Goal: Task Accomplishment & Management: Manage account settings

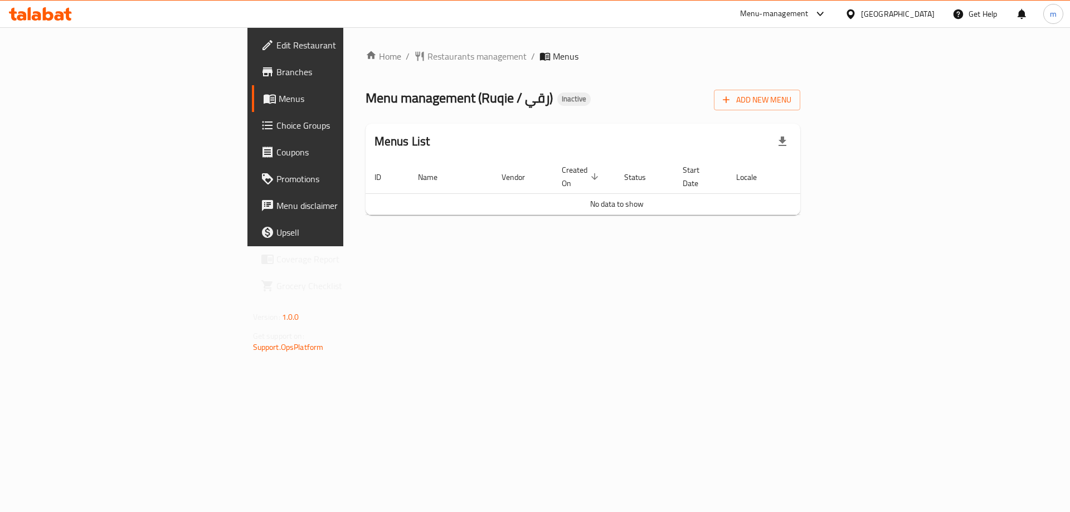
click at [791, 93] on span "Add New Menu" at bounding box center [757, 100] width 69 height 14
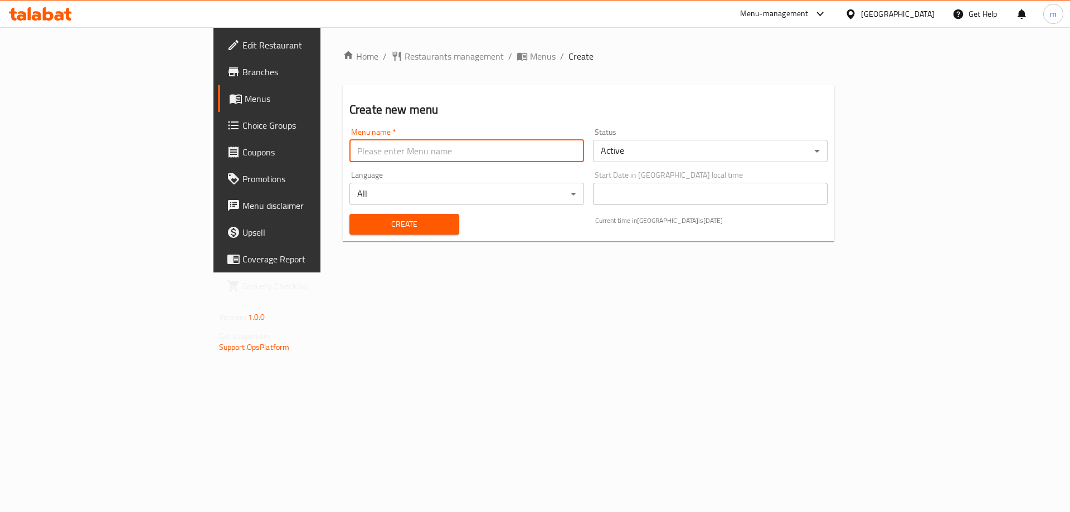
click at [349, 155] on input "text" at bounding box center [466, 151] width 235 height 22
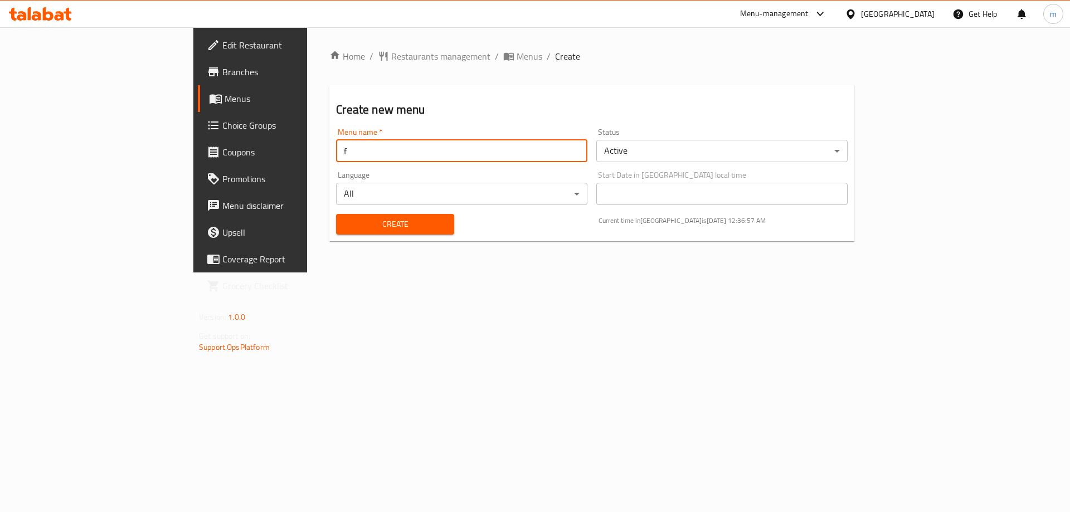
type input "final menu"
click at [345, 229] on span "Create" at bounding box center [395, 224] width 100 height 14
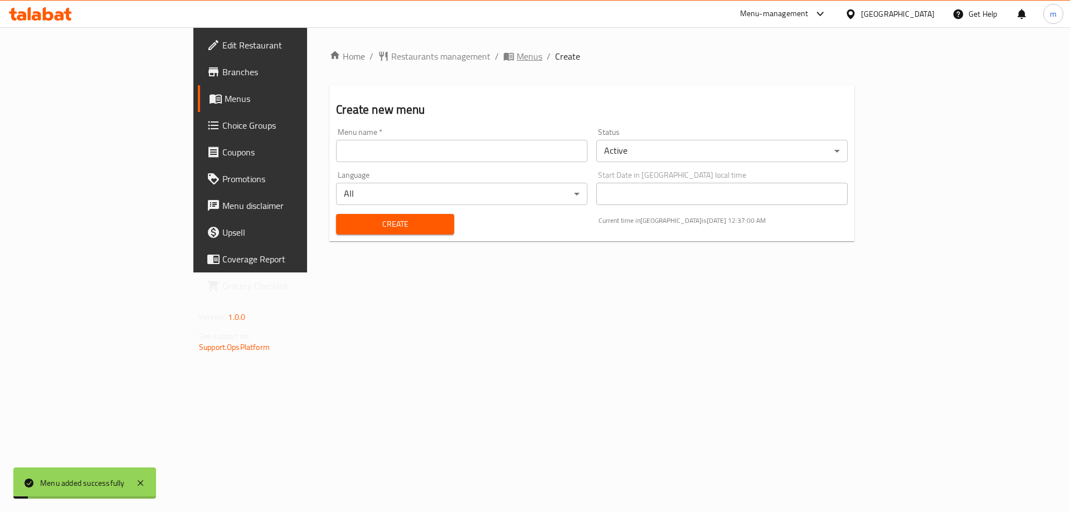
click at [504, 59] on icon "breadcrumb" at bounding box center [509, 57] width 10 height 8
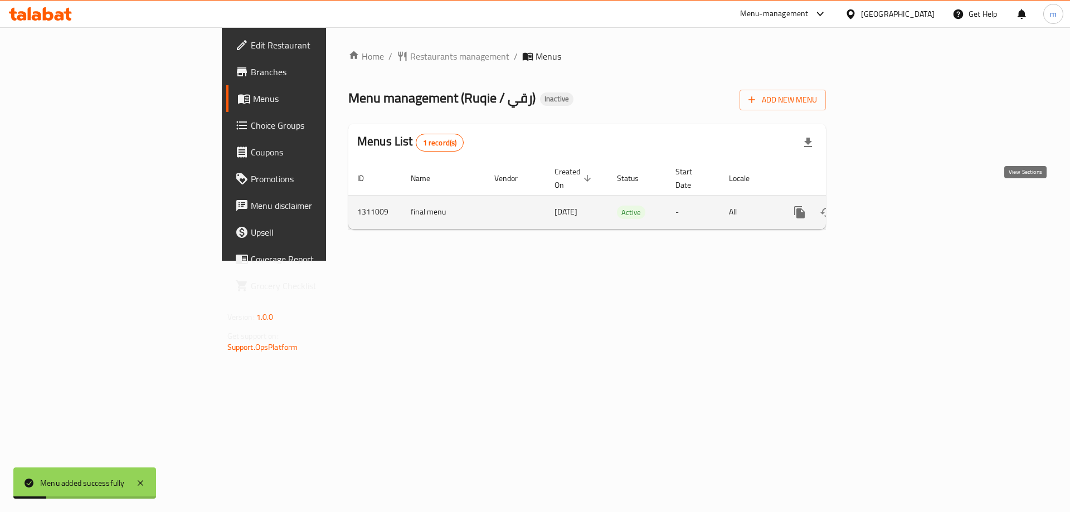
click at [887, 206] on icon "enhanced table" at bounding box center [879, 212] width 13 height 13
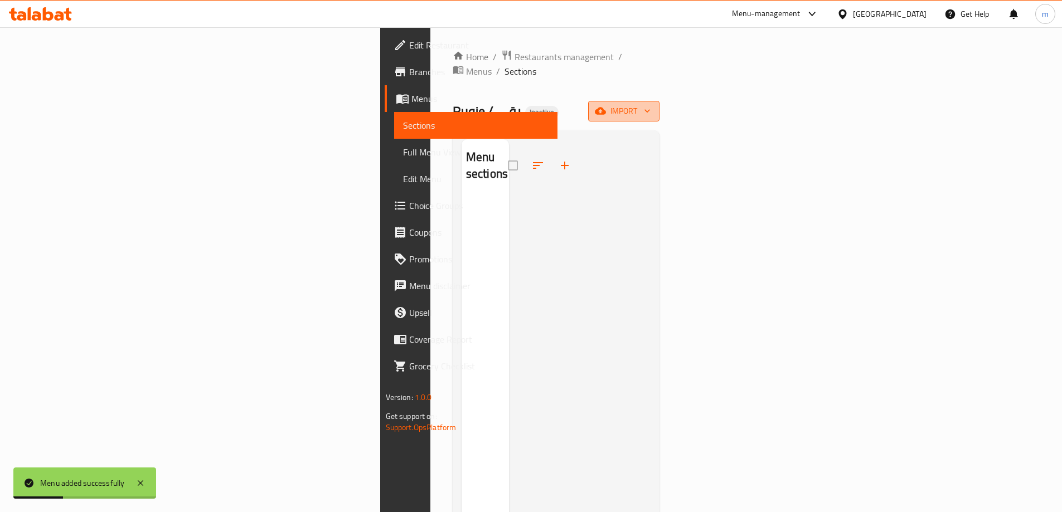
click at [650, 104] on span "import" at bounding box center [623, 111] width 53 height 14
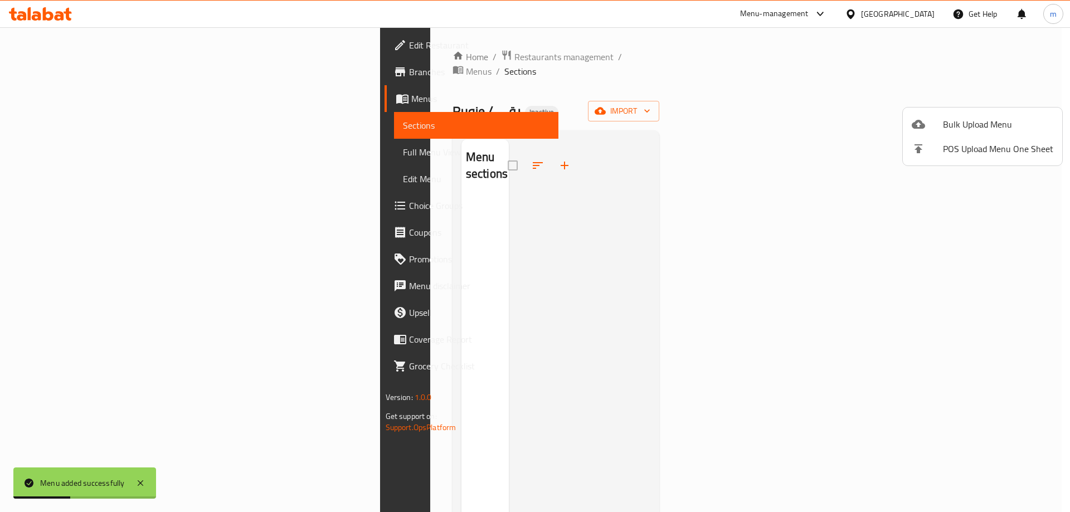
click at [932, 124] on div at bounding box center [927, 124] width 31 height 13
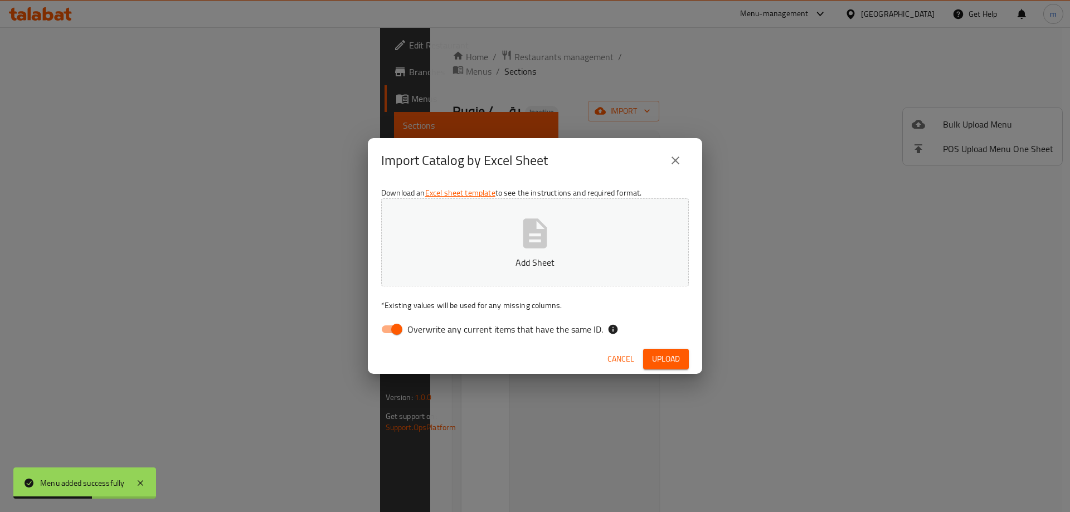
click at [455, 333] on span "Overwrite any current items that have the same ID." at bounding box center [505, 329] width 196 height 13
click at [429, 333] on input "Overwrite any current items that have the same ID." at bounding box center [397, 329] width 64 height 21
checkbox input "false"
click at [669, 364] on span "Upload" at bounding box center [666, 359] width 28 height 14
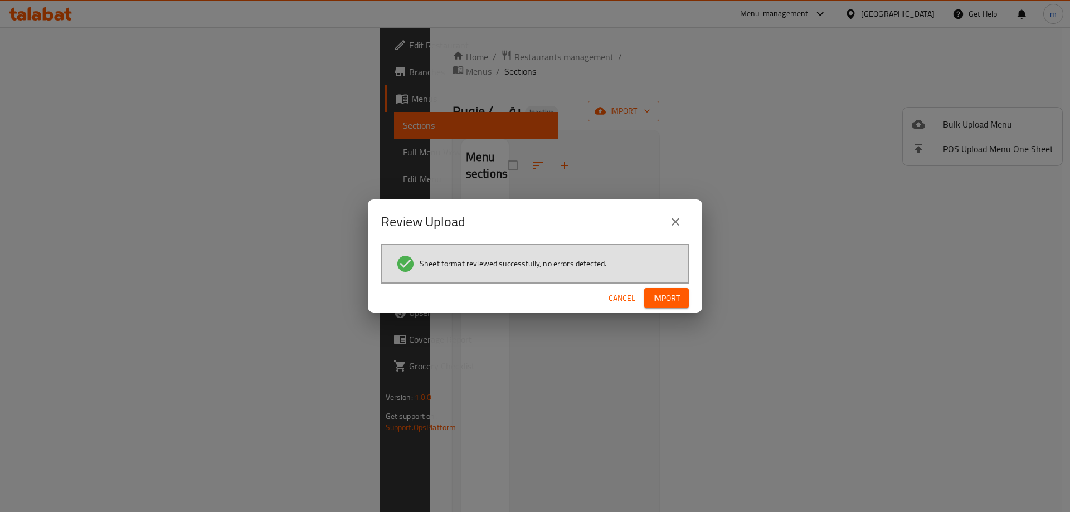
click at [660, 296] on span "Import" at bounding box center [666, 298] width 27 height 14
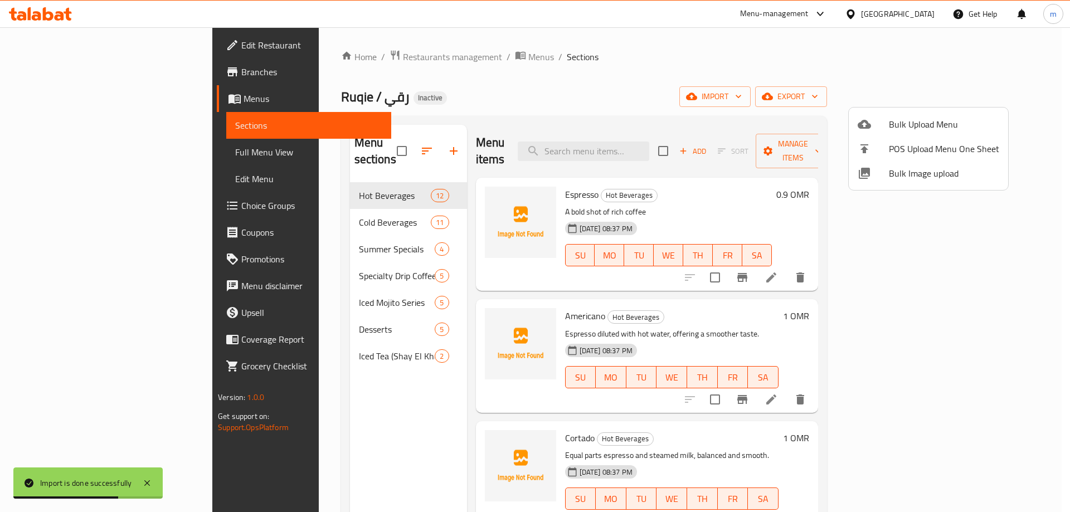
click at [76, 158] on div at bounding box center [535, 256] width 1070 height 512
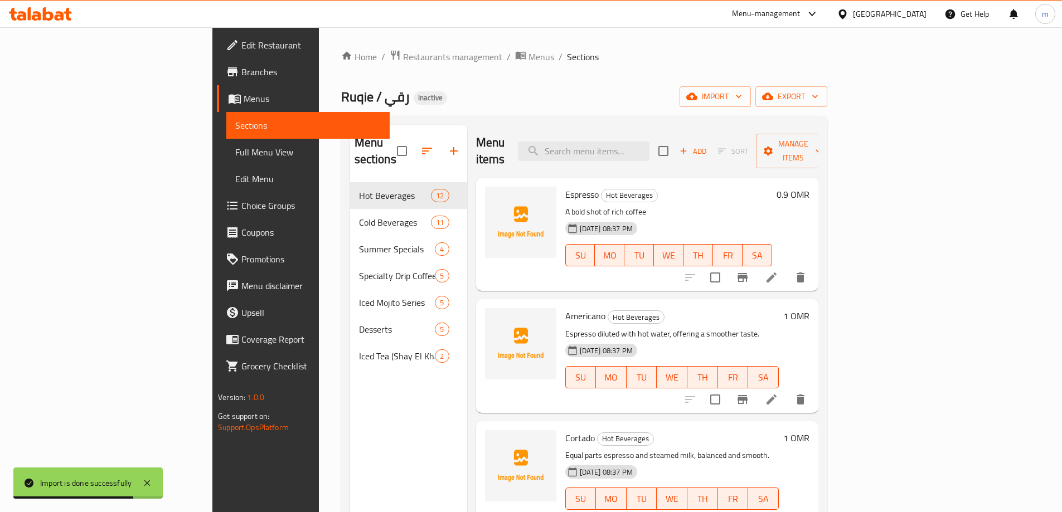
click at [226, 162] on link "Full Menu View" at bounding box center [307, 152] width 163 height 27
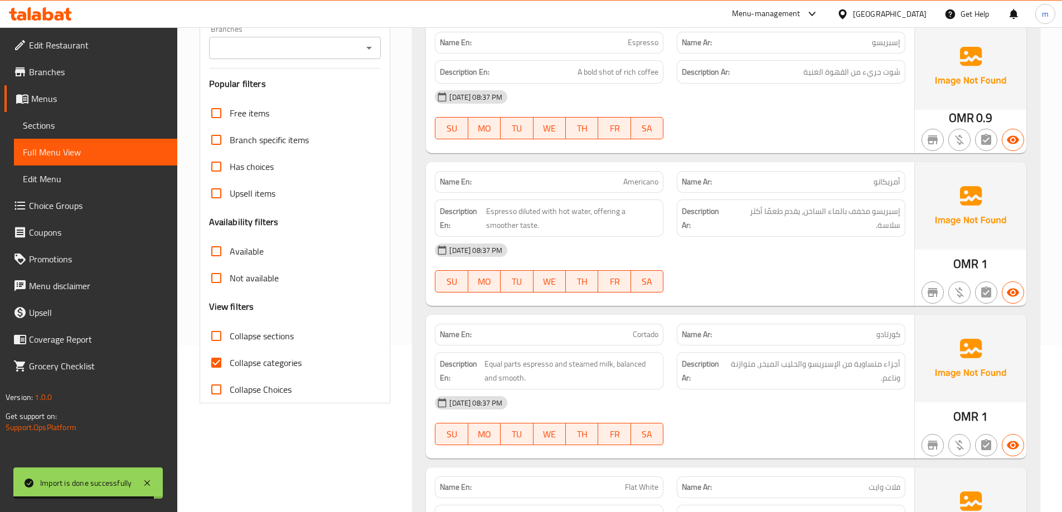
click at [262, 358] on span "Collapse categories" at bounding box center [266, 362] width 72 height 13
click at [230, 358] on input "Collapse categories" at bounding box center [216, 362] width 27 height 27
checkbox input "false"
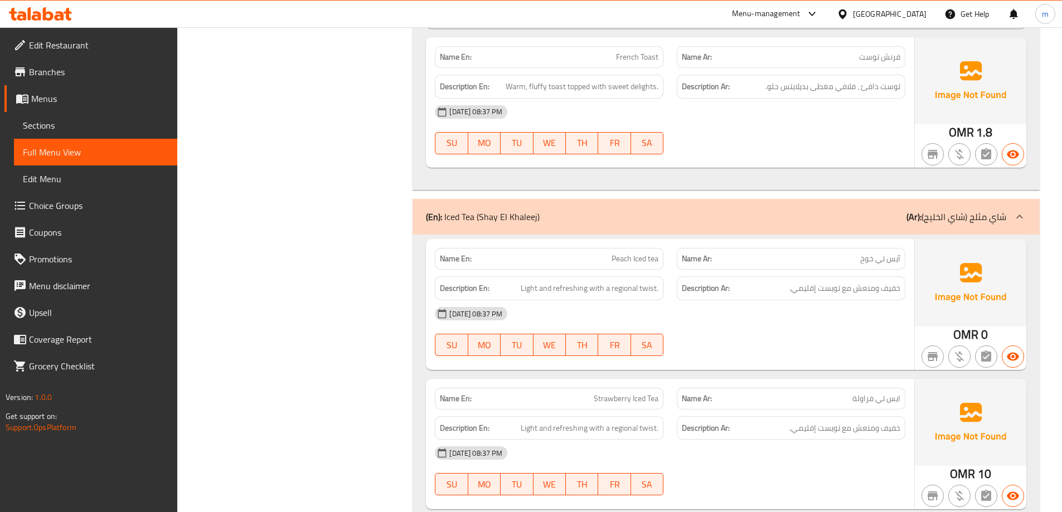
scroll to position [6450, 0]
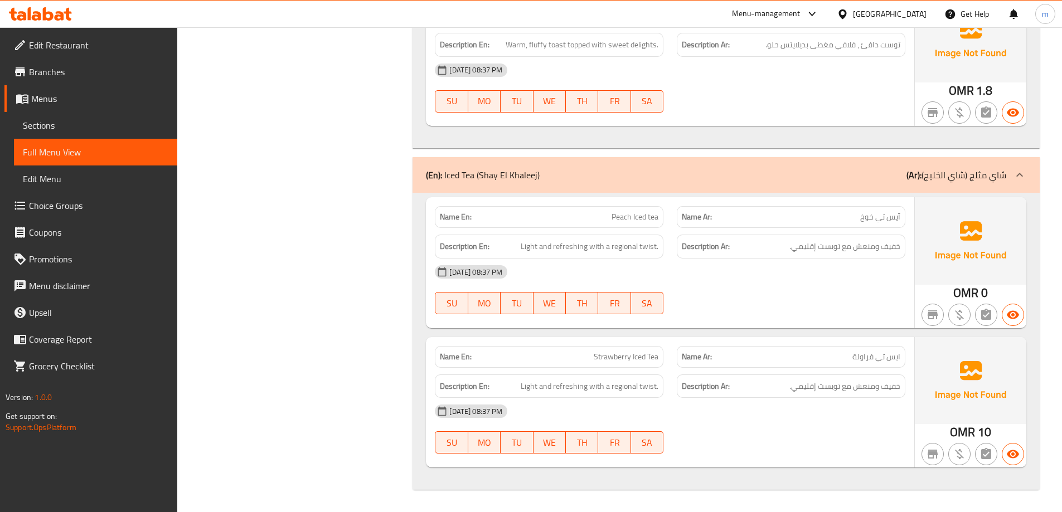
click at [611, 225] on div "Name En: Peach Iced tea" at bounding box center [549, 217] width 228 height 22
click at [612, 222] on span "Peach Iced tea" at bounding box center [634, 217] width 47 height 12
click at [613, 222] on span "Peach Iced tea" at bounding box center [634, 217] width 47 height 12
click at [617, 222] on span "Peach Iced tea" at bounding box center [634, 217] width 47 height 12
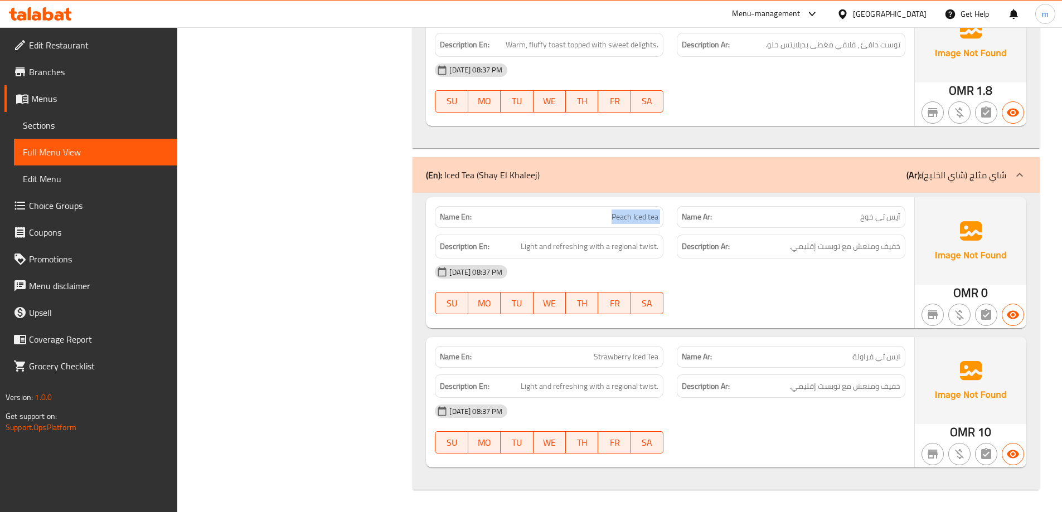
copy span "Peach Iced tea"
click at [76, 126] on span "Sections" at bounding box center [95, 125] width 145 height 13
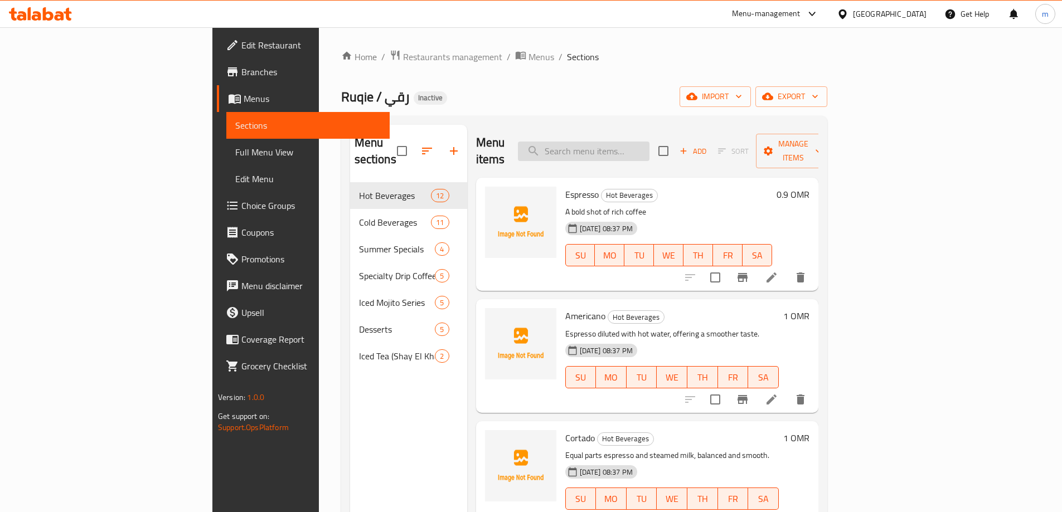
click at [649, 142] on input "search" at bounding box center [584, 152] width 132 height 20
paste input "Peach Iced tea"
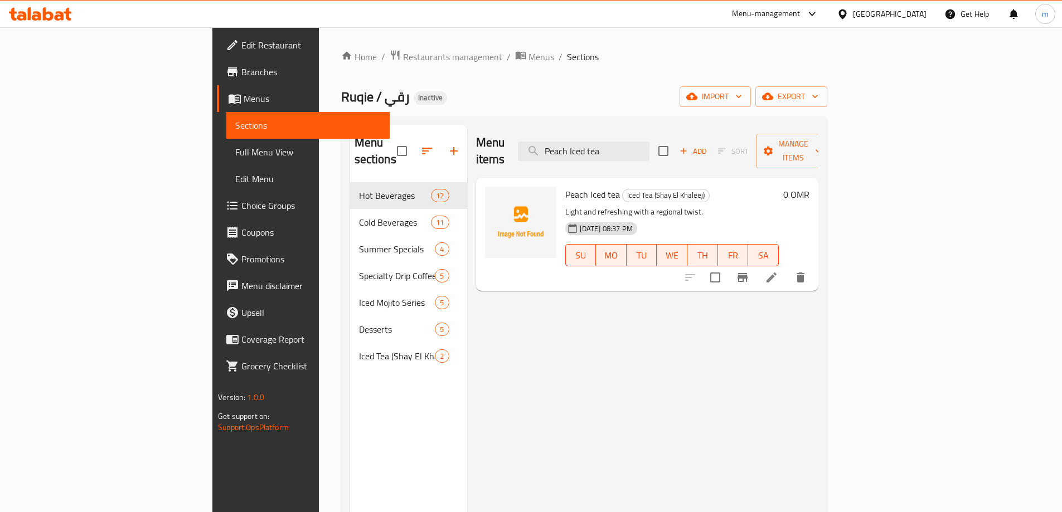
type input "Peach Iced tea"
click at [787, 267] on li at bounding box center [771, 277] width 31 height 20
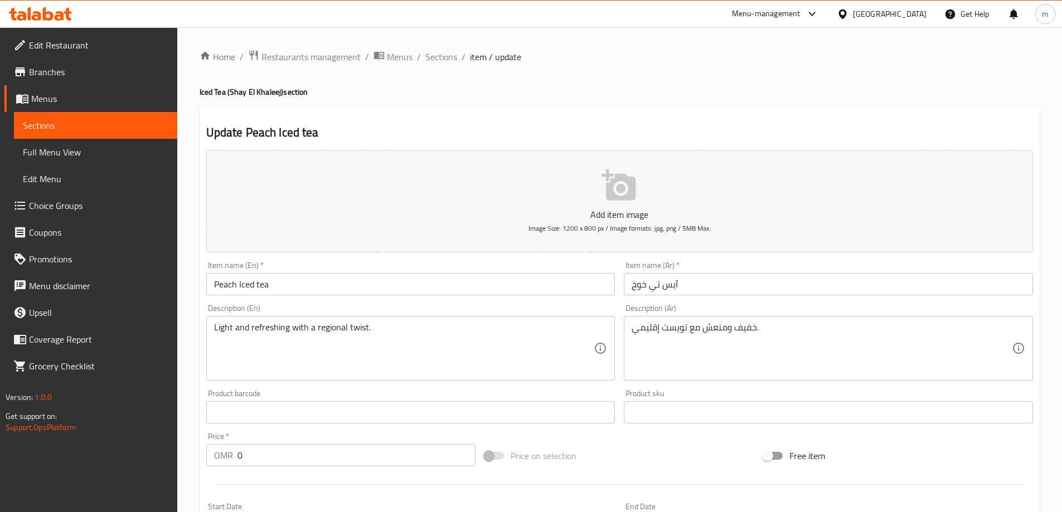
scroll to position [275, 0]
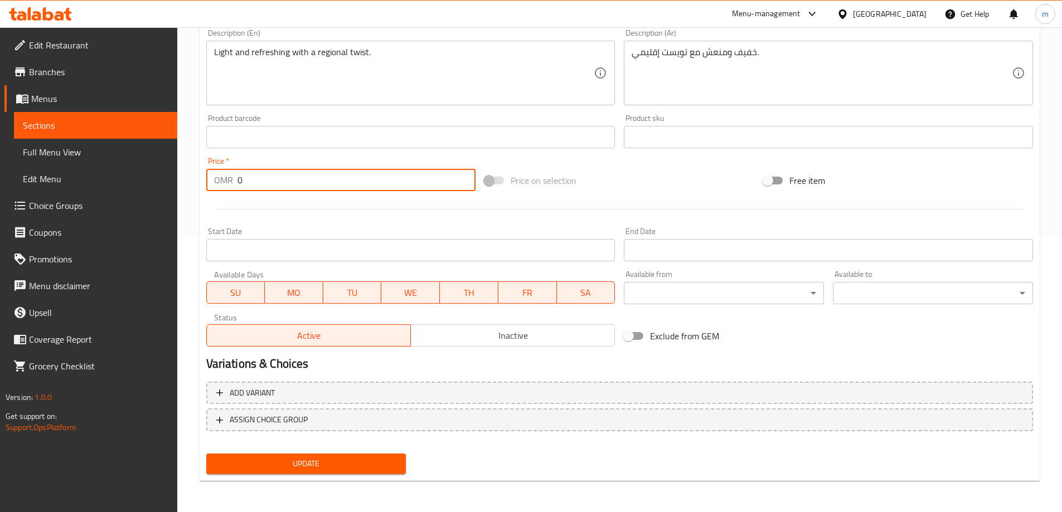
drag, startPoint x: 292, startPoint y: 171, endPoint x: 217, endPoint y: 182, distance: 75.6
click at [217, 182] on div "OMR 0 Price *" at bounding box center [341, 180] width 270 height 22
type input "1.2"
click at [381, 455] on button "Update" at bounding box center [306, 464] width 200 height 21
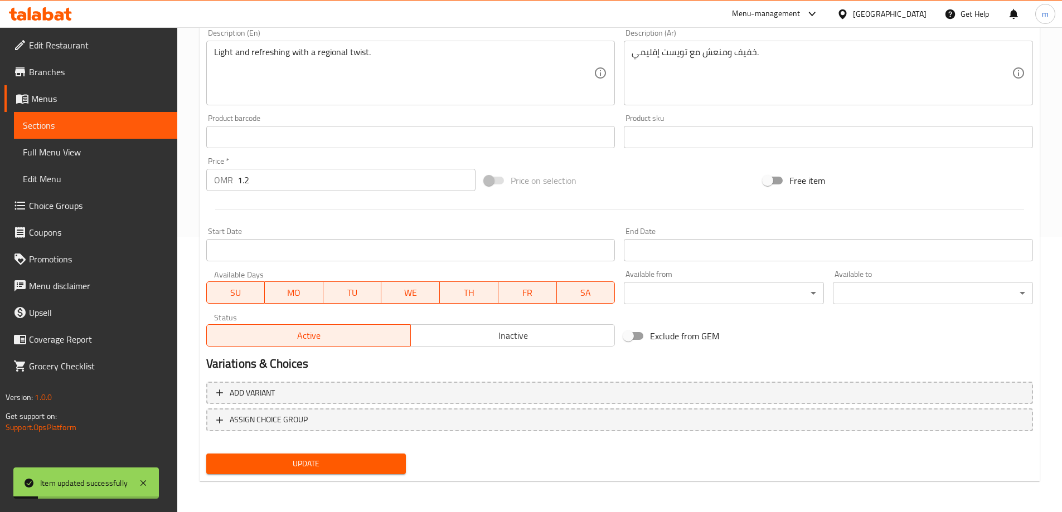
click at [141, 130] on span "Sections" at bounding box center [95, 125] width 145 height 13
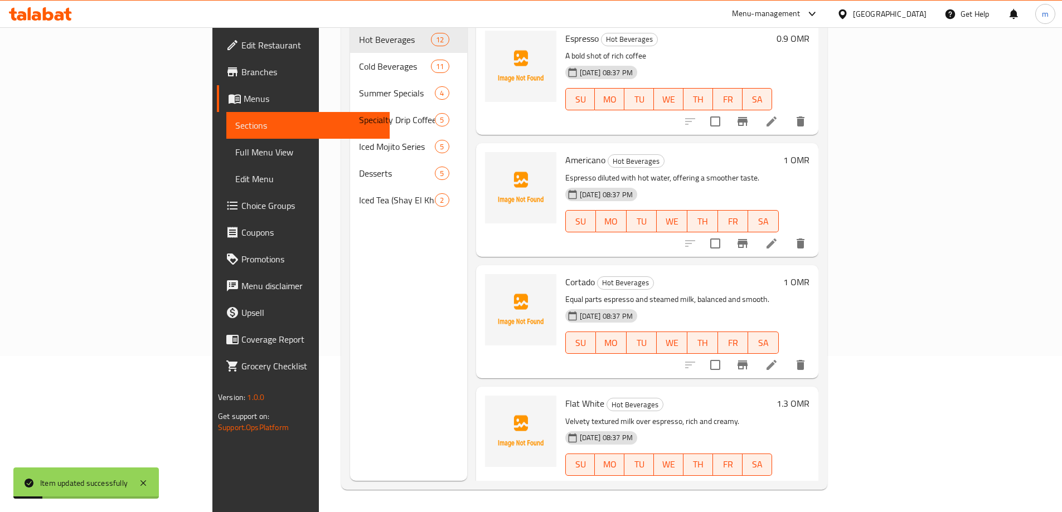
scroll to position [156, 0]
click at [350, 191] on div "Iced Tea (Shay El Khaleej) 2" at bounding box center [408, 200] width 117 height 27
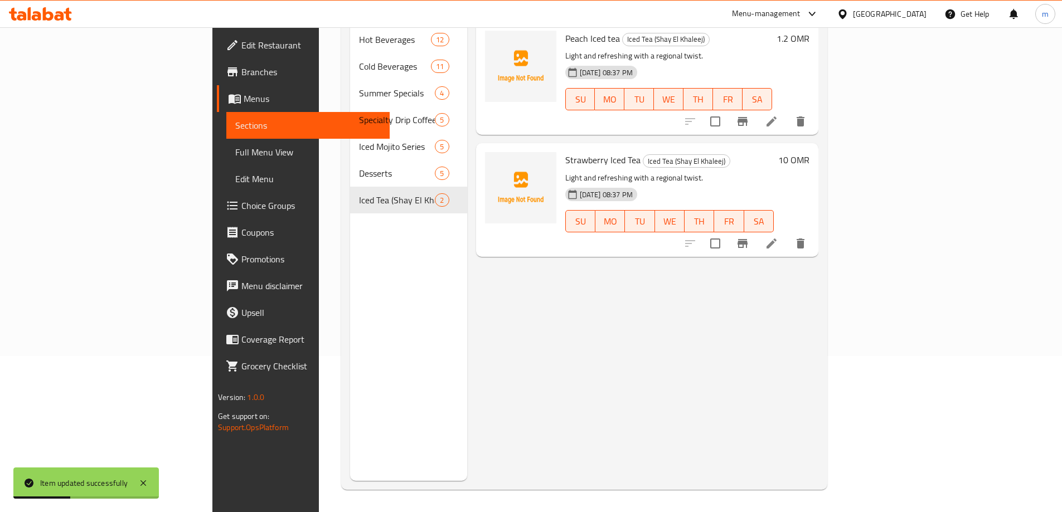
click at [787, 236] on li at bounding box center [771, 243] width 31 height 20
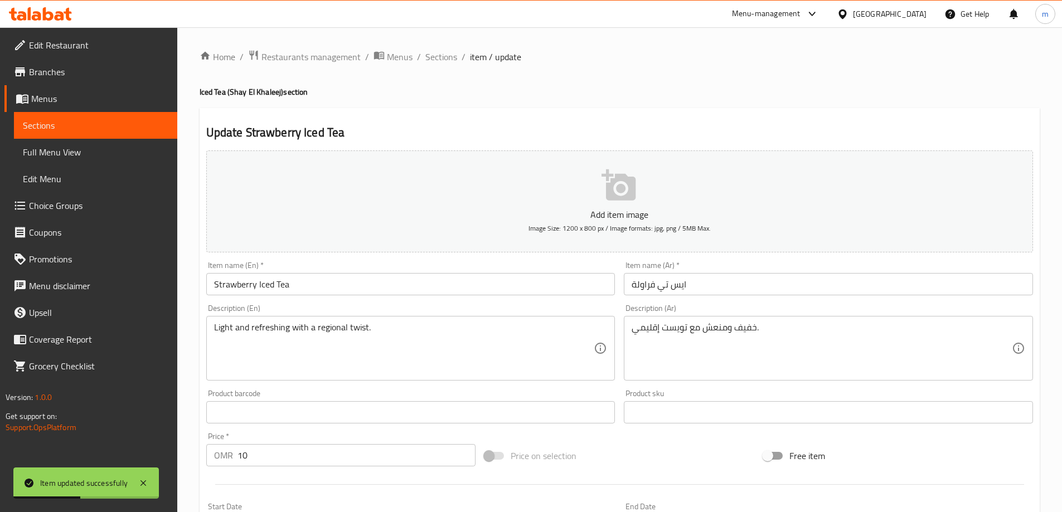
scroll to position [111, 0]
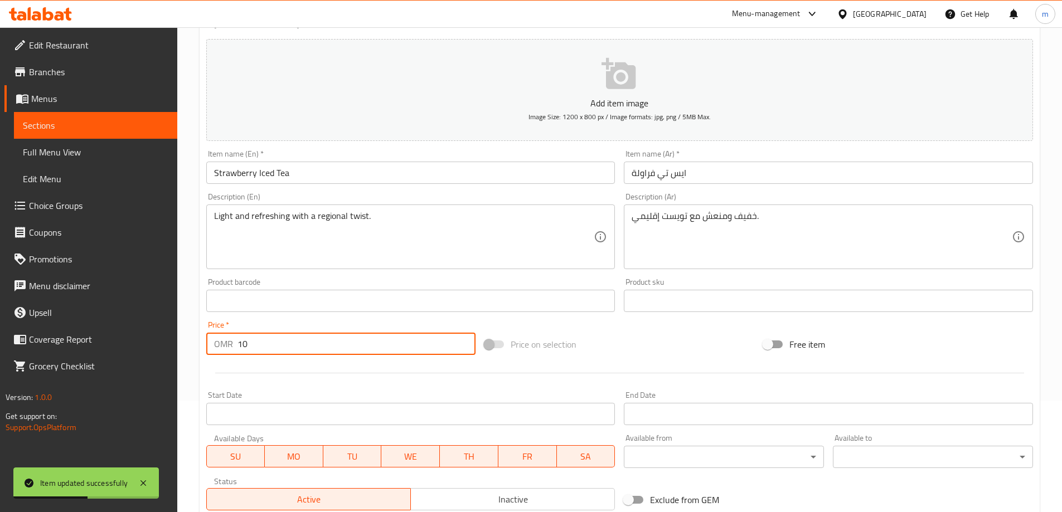
click at [251, 348] on input "10" at bounding box center [356, 344] width 238 height 22
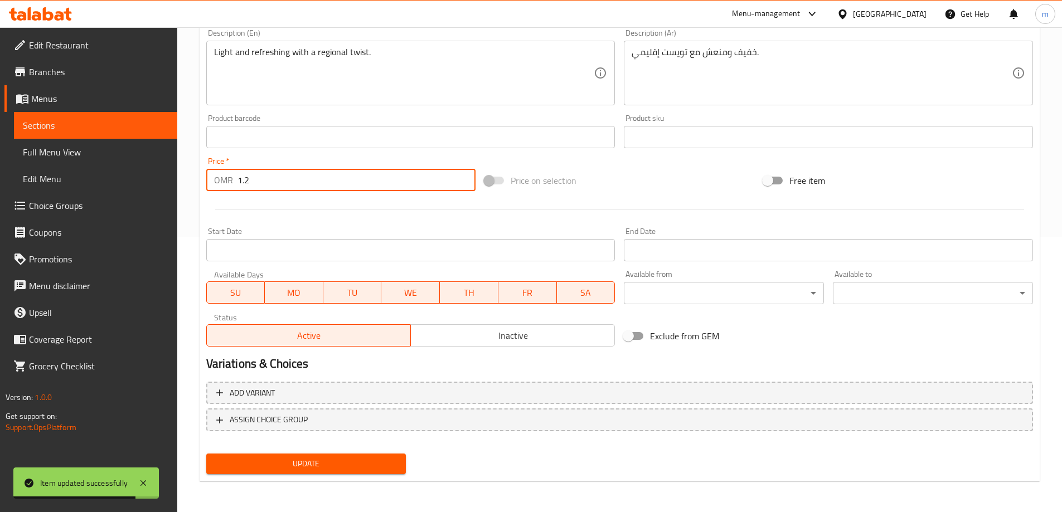
type input "1.2"
click at [328, 464] on span "Update" at bounding box center [306, 464] width 182 height 14
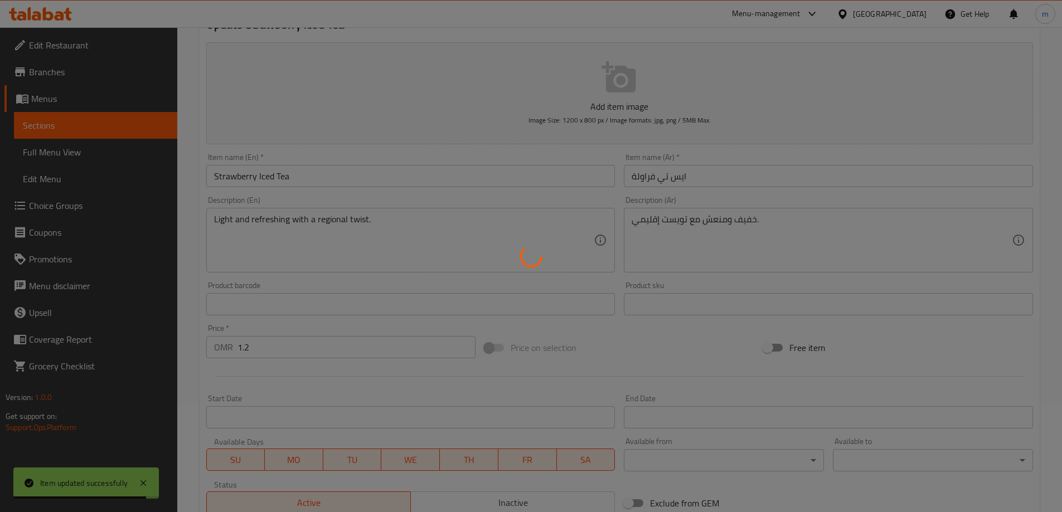
scroll to position [0, 0]
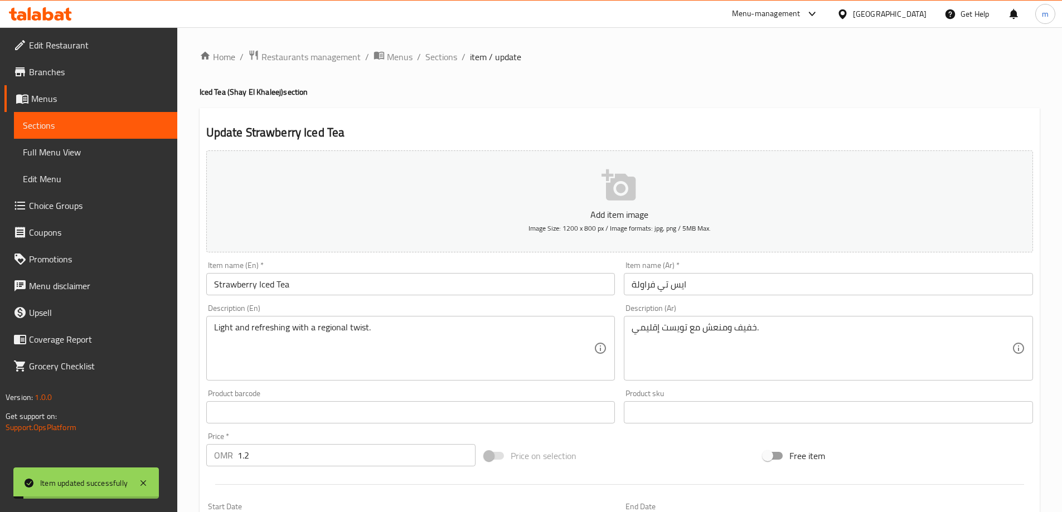
click at [41, 145] on span "Full Menu View" at bounding box center [95, 151] width 145 height 13
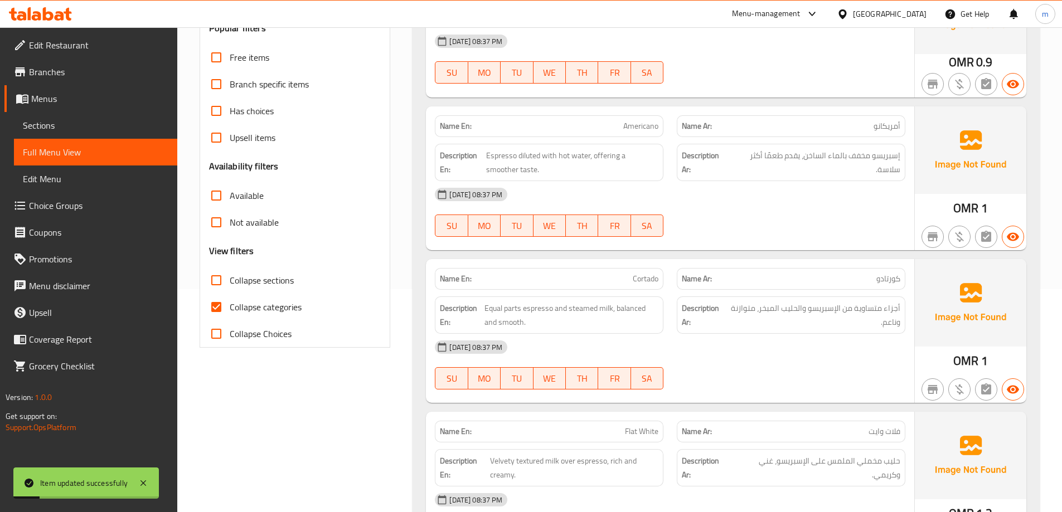
click at [265, 314] on span "Collapse categories" at bounding box center [266, 306] width 72 height 13
click at [230, 314] on input "Collapse categories" at bounding box center [216, 307] width 27 height 27
checkbox input "false"
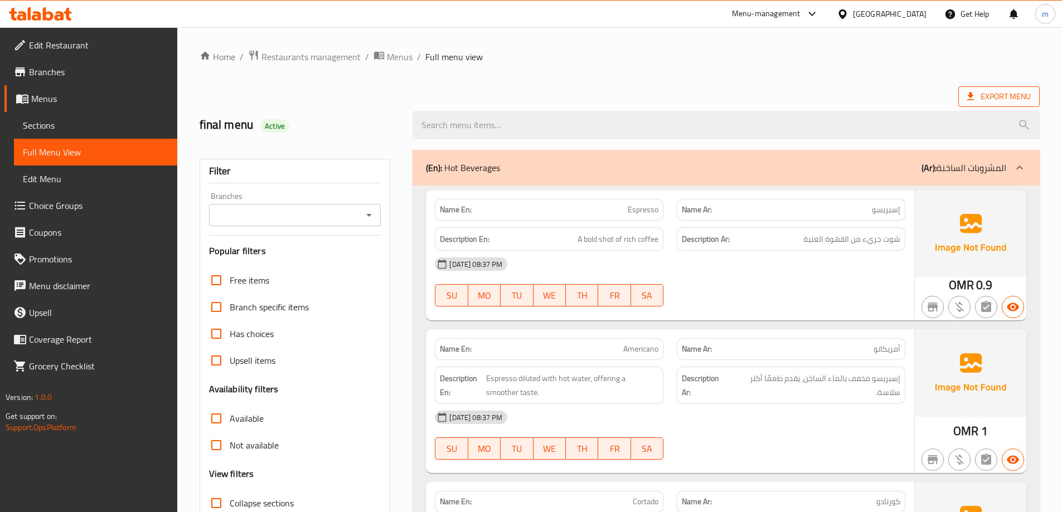
click at [980, 96] on span "Export Menu" at bounding box center [999, 97] width 64 height 14
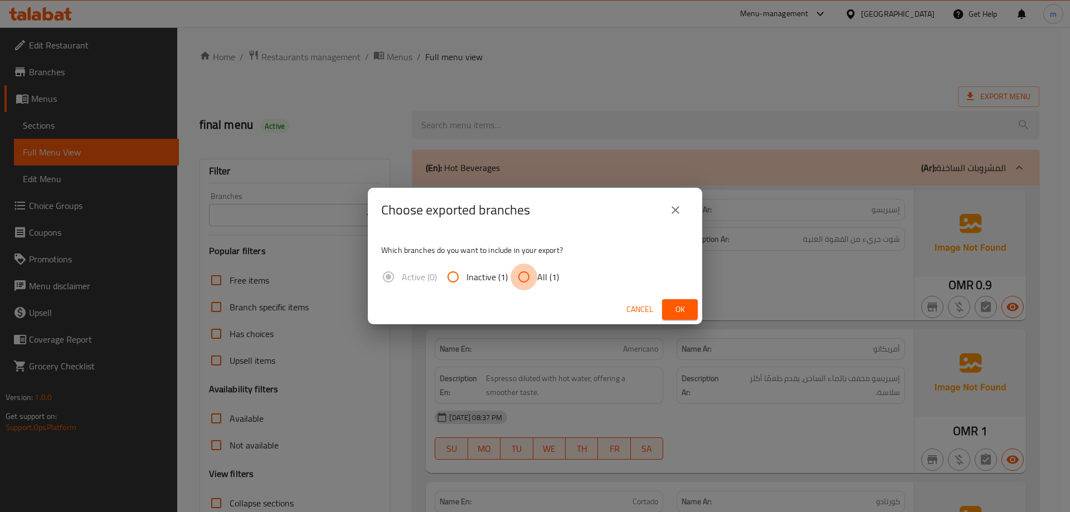
click at [527, 285] on input "All (1)" at bounding box center [523, 277] width 27 height 27
radio input "true"
click at [663, 309] on button "Ok" at bounding box center [680, 309] width 36 height 21
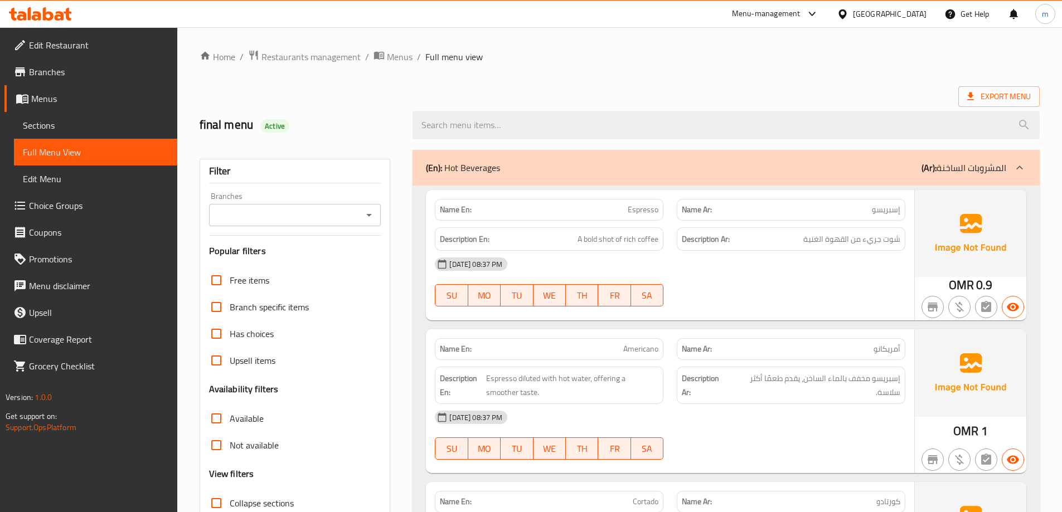
click at [93, 46] on span "Edit Restaurant" at bounding box center [98, 44] width 139 height 13
